Goal: Task Accomplishment & Management: Manage account settings

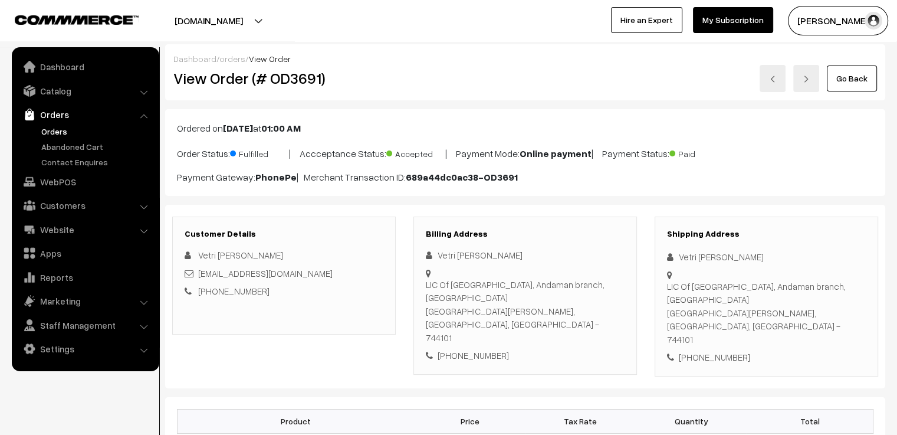
click at [869, 81] on link "Go Back" at bounding box center [852, 78] width 50 height 26
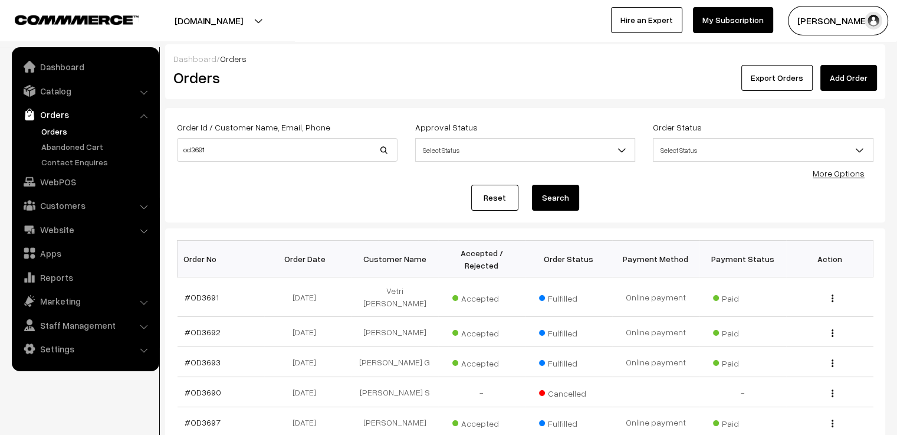
scroll to position [59, 0]
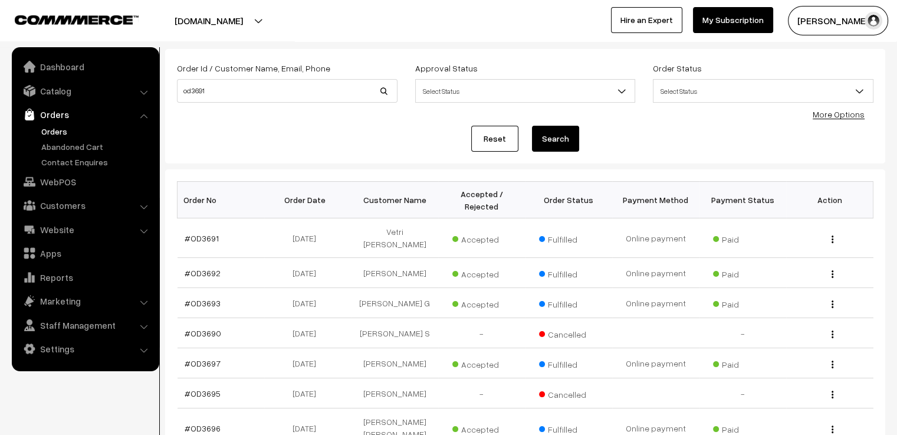
click at [460, 140] on div "Reset Search" at bounding box center [525, 139] width 697 height 26
click at [484, 142] on link "Reset" at bounding box center [494, 139] width 47 height 26
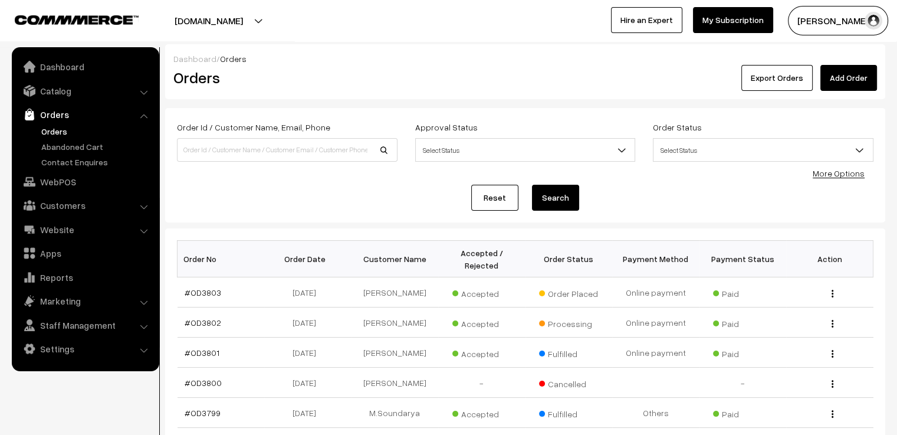
scroll to position [59, 0]
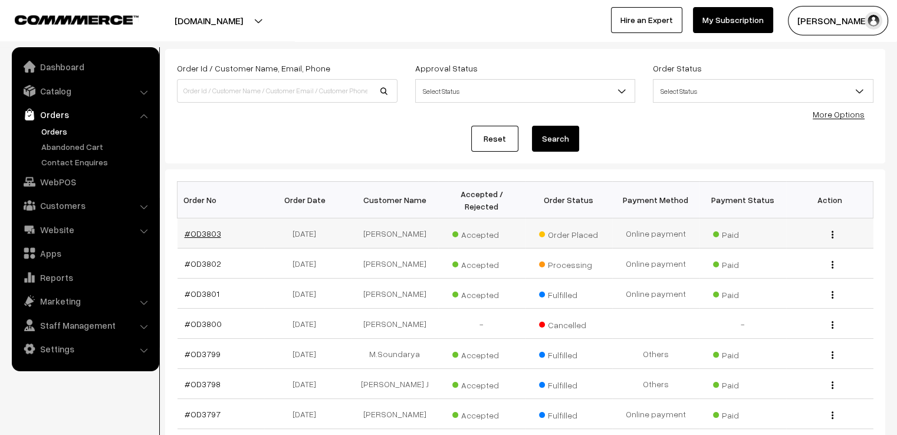
click at [209, 228] on link "#OD3803" at bounding box center [203, 233] width 37 height 10
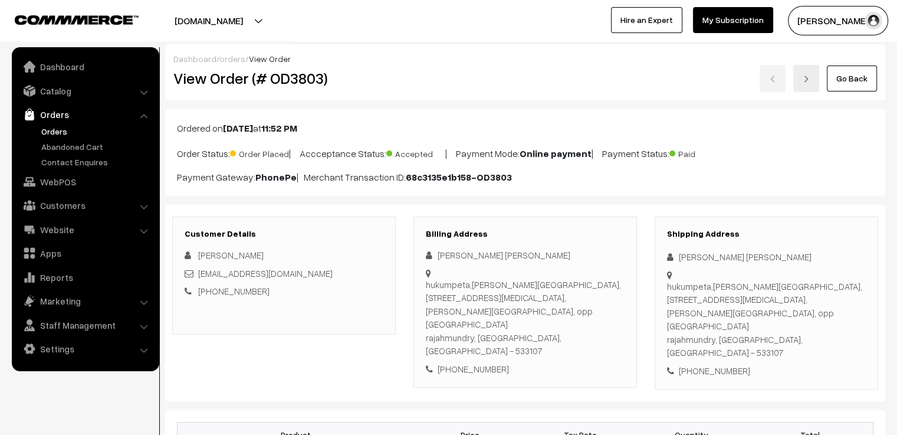
click at [854, 89] on link "Go Back" at bounding box center [852, 78] width 50 height 26
